Goal: Find contact information: Find contact information

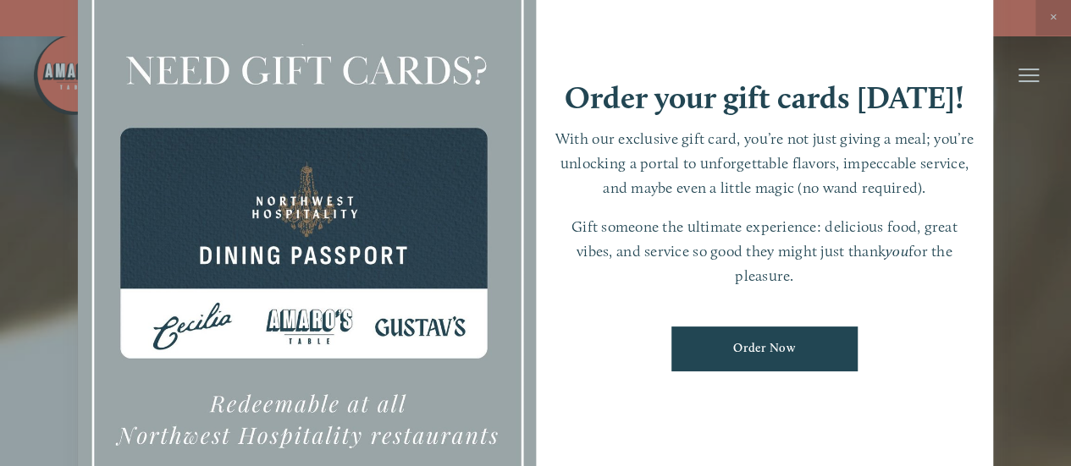
click at [1051, 12] on div at bounding box center [535, 233] width 1071 height 466
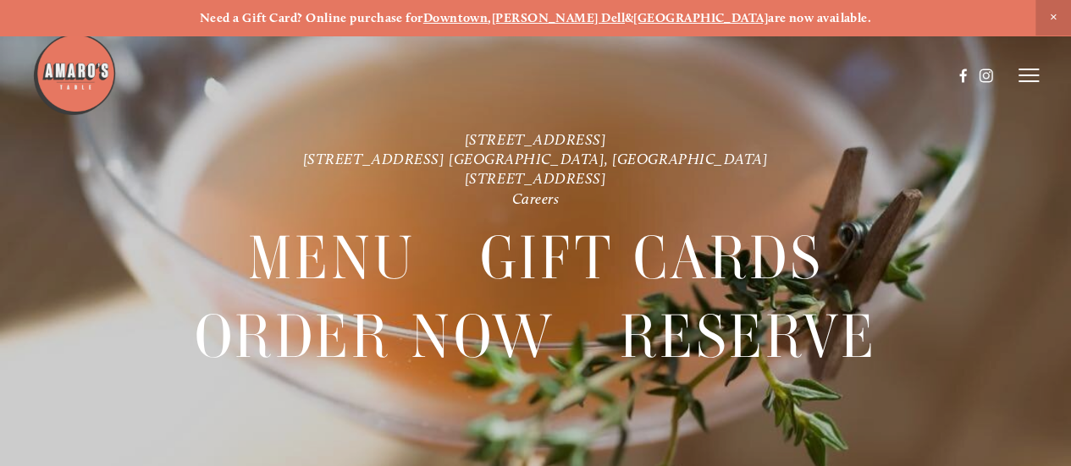
click at [1030, 71] on icon at bounding box center [1028, 75] width 20 height 15
click at [985, 70] on span "Careers" at bounding box center [978, 75] width 40 height 14
click at [836, 79] on span "Visit" at bounding box center [841, 75] width 25 height 14
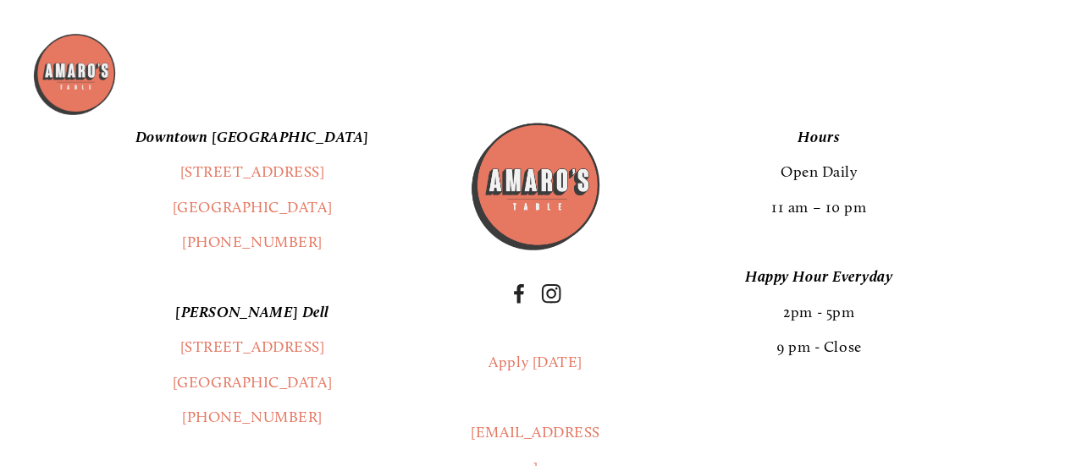
scroll to position [3397, 0]
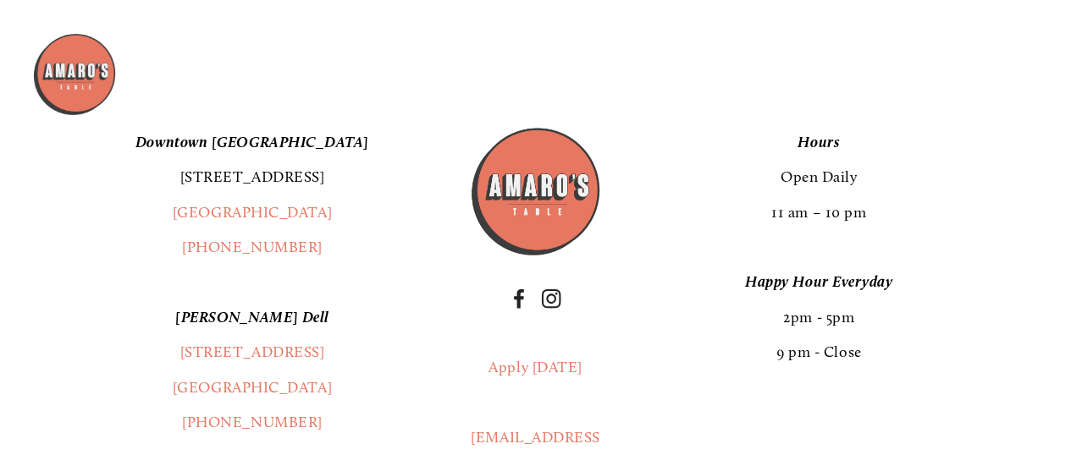
drag, startPoint x: 337, startPoint y: 170, endPoint x: 179, endPoint y: 177, distance: 157.6
click at [179, 177] on p "[GEOGRAPHIC_DATA] [STREET_ADDRESS] (360) 718-2942" at bounding box center [252, 195] width 376 height 141
copy link "[STREET_ADDRESS]"
